Goal: Transaction & Acquisition: Book appointment/travel/reservation

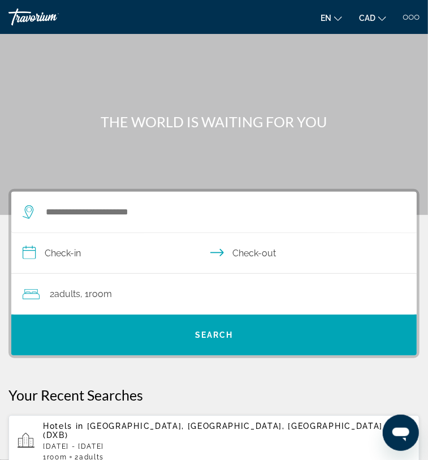
click at [210, 437] on div "Hotels in [GEOGRAPHIC_DATA], [GEOGRAPHIC_DATA], [GEOGRAPHIC_DATA] (DXB) [DATE] …" at bounding box center [227, 442] width 368 height 40
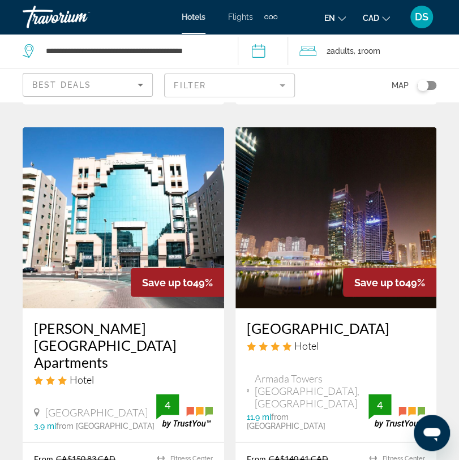
scroll to position [2389, 0]
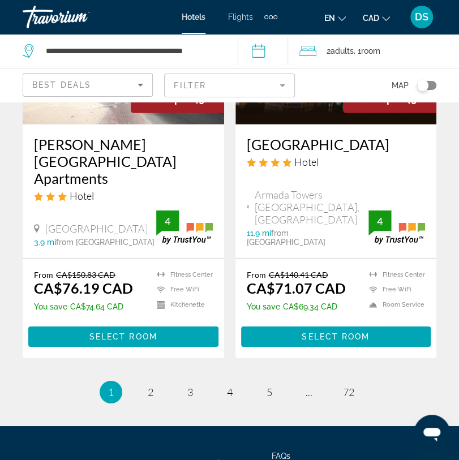
click at [136, 381] on ul "1 / 72 You're on page 1 page 2 page 3 page 4 page 5 page ... page 72" at bounding box center [230, 392] width 414 height 23
click at [146, 382] on link "page 2" at bounding box center [150, 392] width 20 height 20
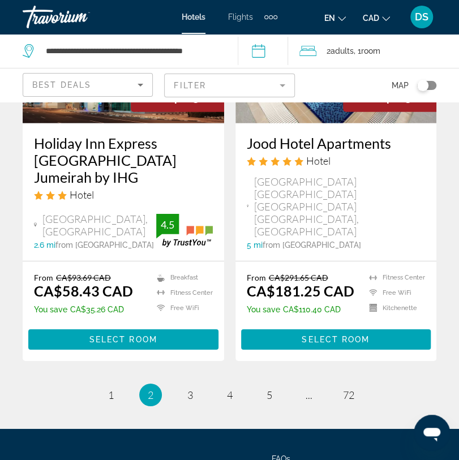
scroll to position [2447, 0]
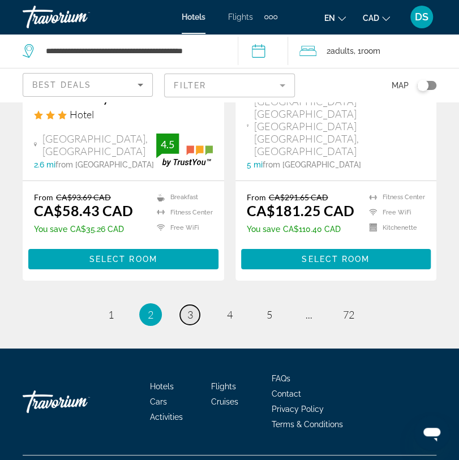
click at [182, 305] on link "page 3" at bounding box center [190, 315] width 20 height 20
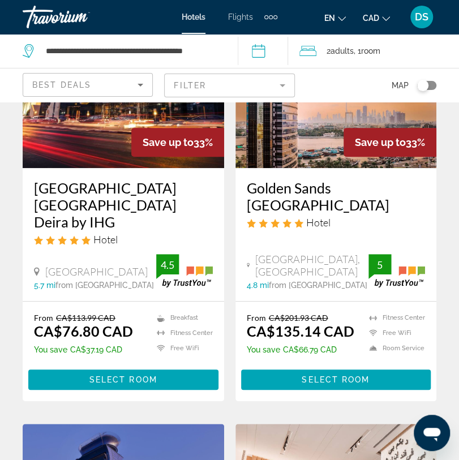
drag, startPoint x: 287, startPoint y: 173, endPoint x: 280, endPoint y: 180, distance: 10.4
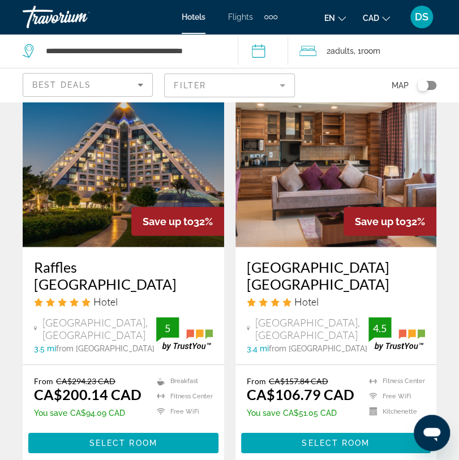
scroll to position [2375, 0]
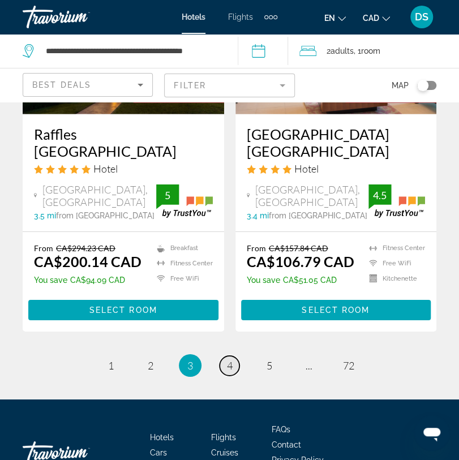
click at [227, 359] on span "4" at bounding box center [230, 365] width 6 height 12
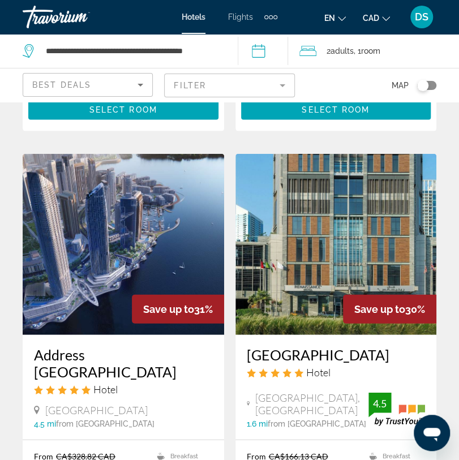
scroll to position [2229, 0]
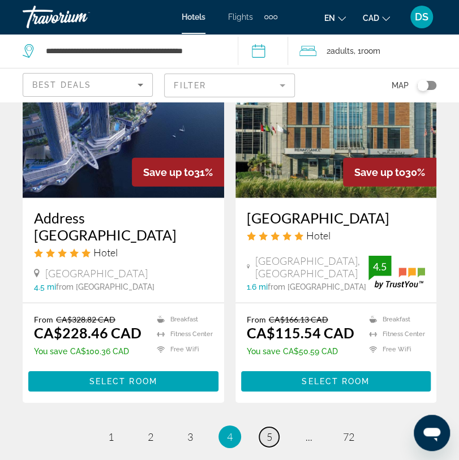
click at [262, 427] on link "page 5" at bounding box center [269, 437] width 20 height 20
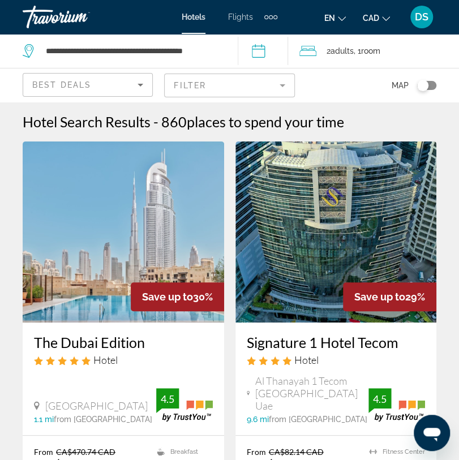
click at [274, 84] on mat-form-field "Filter" at bounding box center [229, 86] width 130 height 24
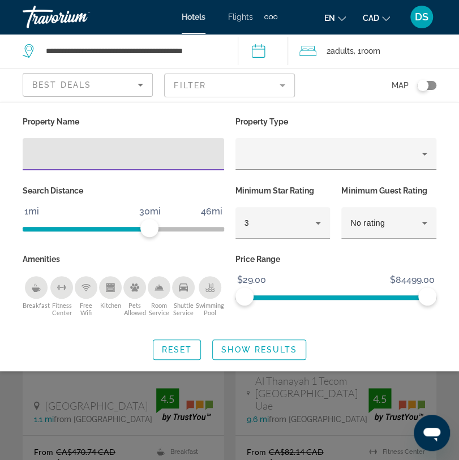
click at [161, 154] on input "Hotel Filters" at bounding box center [123, 155] width 183 height 14
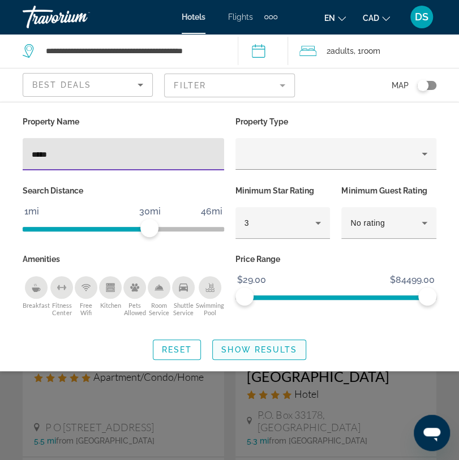
type input "*****"
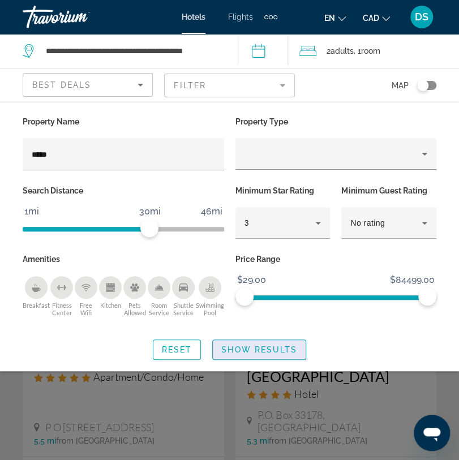
click at [250, 353] on span "Search widget" at bounding box center [259, 349] width 93 height 27
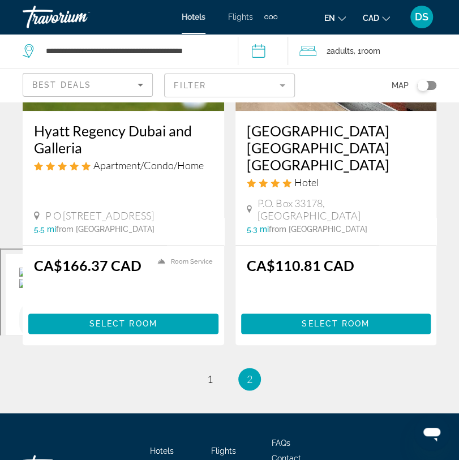
scroll to position [286, 0]
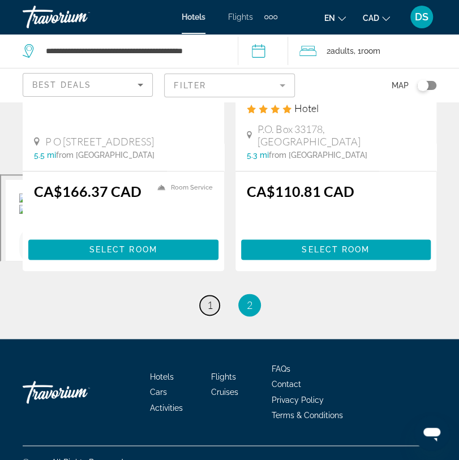
click at [214, 295] on link "page 1" at bounding box center [210, 305] width 20 height 20
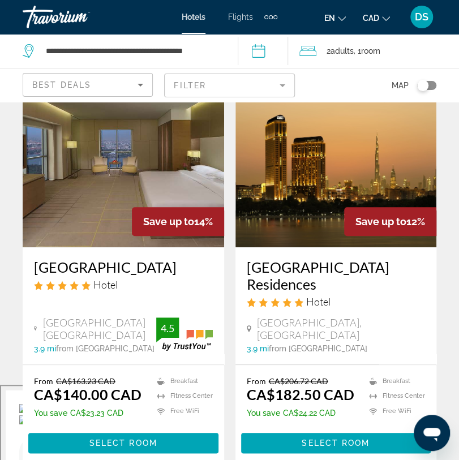
scroll to position [113, 0]
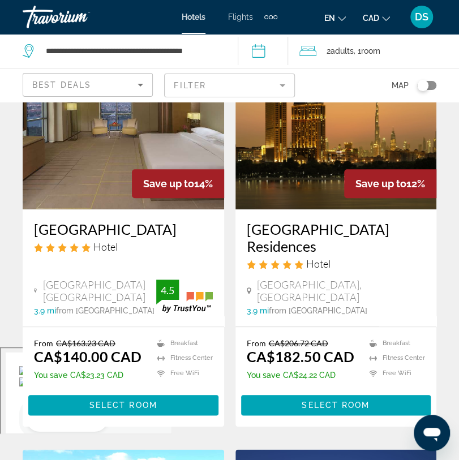
drag, startPoint x: 27, startPoint y: 214, endPoint x: 152, endPoint y: 247, distance: 128.7
click at [152, 247] on div "[GEOGRAPHIC_DATA] Hotel [GEOGRAPHIC_DATA] 3.9 mi from [GEOGRAPHIC_DATA] from ho…" at bounding box center [123, 267] width 201 height 117
copy h3 "[GEOGRAPHIC_DATA]"
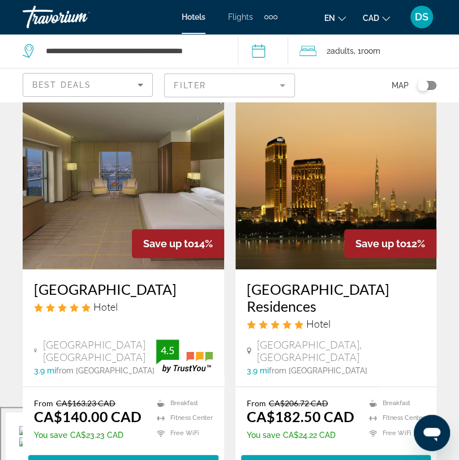
scroll to position [0, 0]
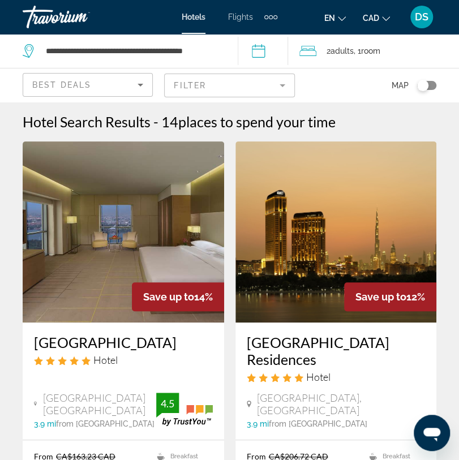
click at [246, 82] on mat-form-field "Filter" at bounding box center [229, 86] width 130 height 24
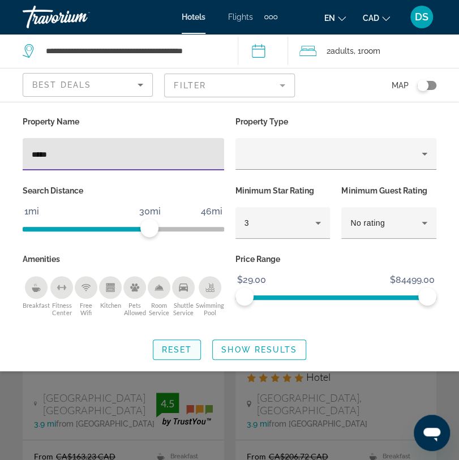
click at [185, 346] on span "Reset" at bounding box center [177, 349] width 31 height 9
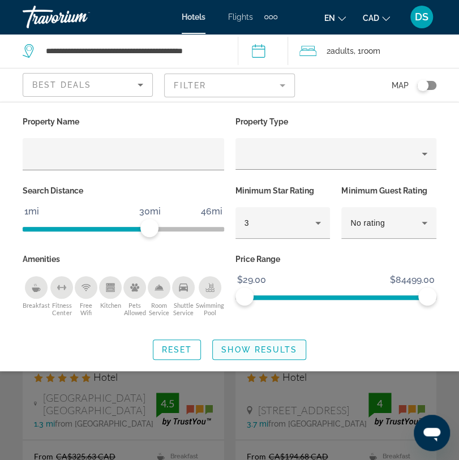
click at [278, 346] on span "Show Results" at bounding box center [259, 349] width 76 height 9
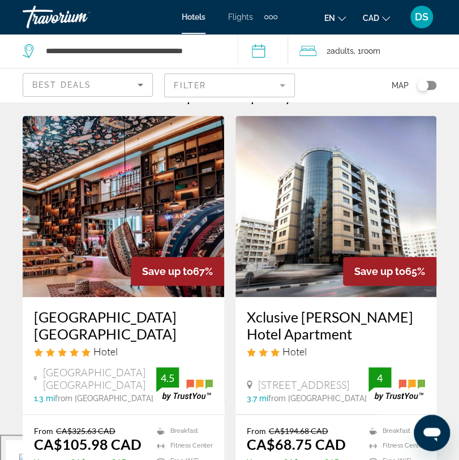
scroll to position [75, 0]
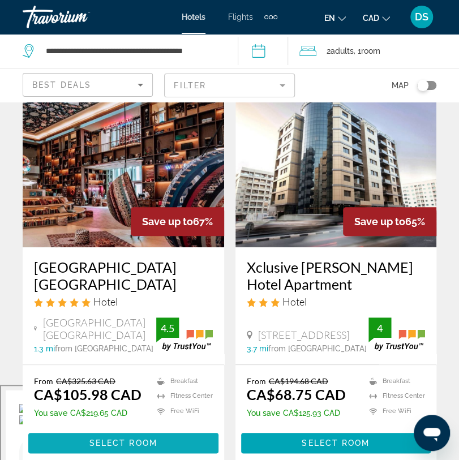
click at [202, 442] on span "Main content" at bounding box center [123, 442] width 190 height 27
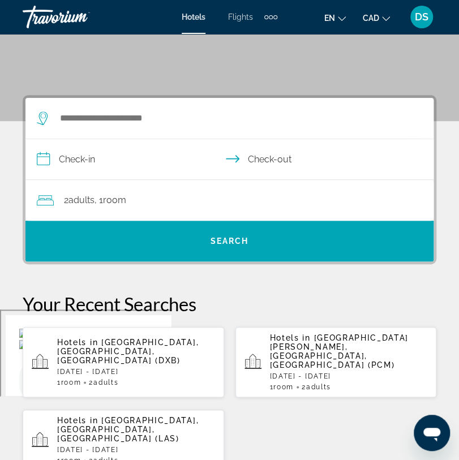
scroll to position [151, 0]
click at [101, 368] on p "[DATE] - [DATE]" at bounding box center [136, 372] width 158 height 8
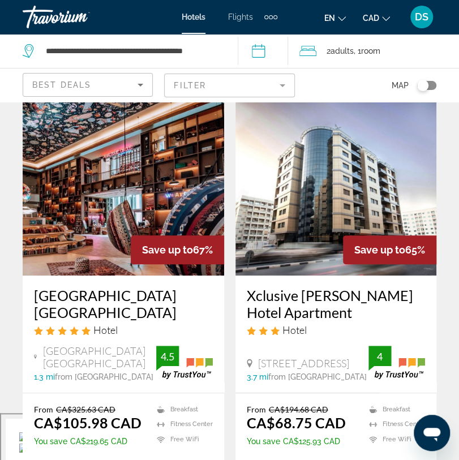
scroll to position [188, 0]
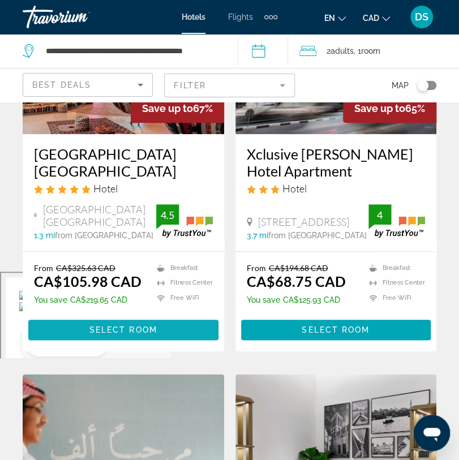
click at [131, 332] on span "Select Room" at bounding box center [123, 329] width 68 height 9
click at [0, 0] on div at bounding box center [0, 0] width 0 height 0
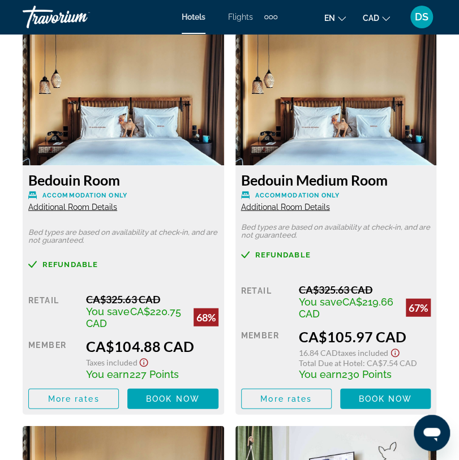
scroll to position [2062, 0]
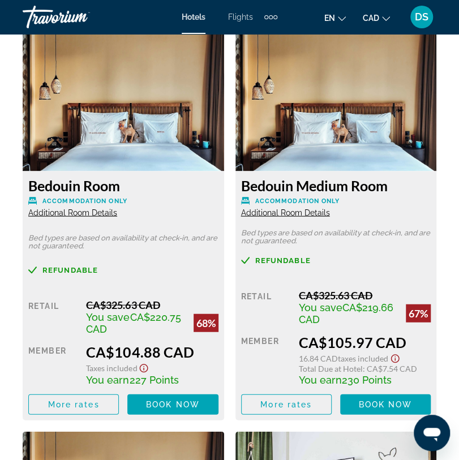
drag, startPoint x: 28, startPoint y: 180, endPoint x: 149, endPoint y: 188, distance: 121.3
click at [149, 188] on div "Bedouin Room Accommodation Only Additional Room Details Bed types are based on …" at bounding box center [123, 295] width 201 height 249
click at [169, 405] on span "Book now" at bounding box center [173, 403] width 54 height 9
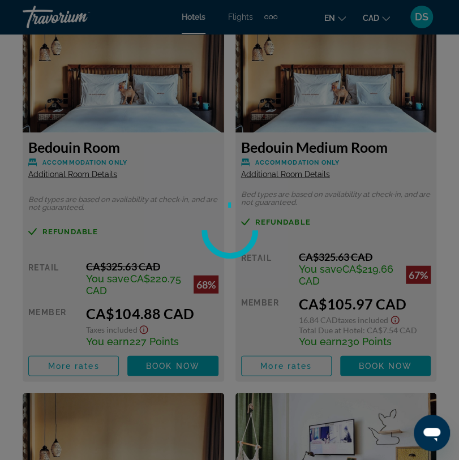
scroll to position [1949, 0]
